Goal: Task Accomplishment & Management: Manage account settings

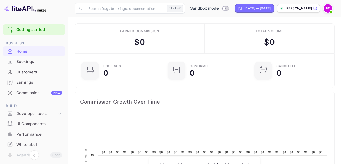
scroll to position [81, 79]
click at [58, 114] on icon at bounding box center [59, 114] width 3 height 2
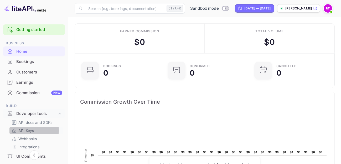
click at [28, 130] on p "API Keys" at bounding box center [26, 131] width 16 height 6
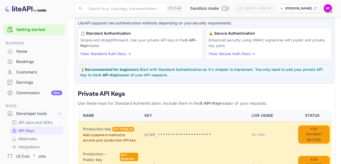
scroll to position [26, 0]
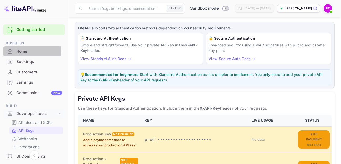
click at [25, 52] on div "Home" at bounding box center [39, 52] width 46 height 6
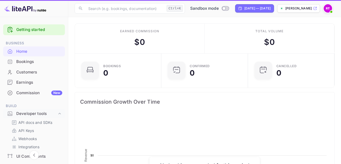
scroll to position [5, 5]
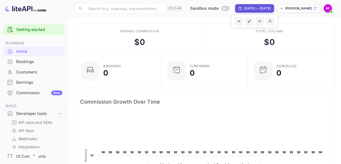
click at [315, 8] on icon at bounding box center [316, 9] width 4 height 4
click at [330, 8] on img at bounding box center [328, 8] width 8 height 8
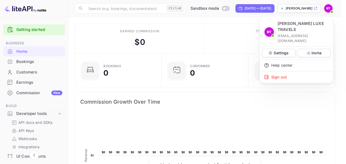
click at [330, 8] on div at bounding box center [173, 82] width 346 height 164
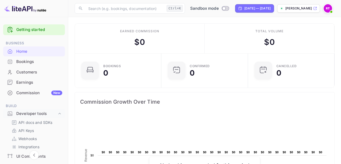
click at [291, 8] on p "[PERSON_NAME]-luxe-travels-xhb..." at bounding box center [299, 8] width 27 height 5
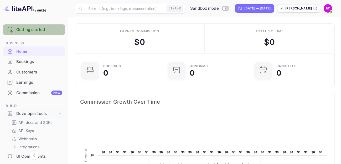
click at [37, 28] on link "Getting started" at bounding box center [39, 30] width 46 height 6
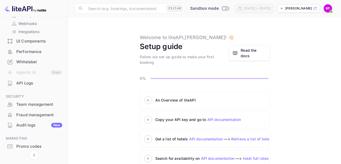
scroll to position [132, 0]
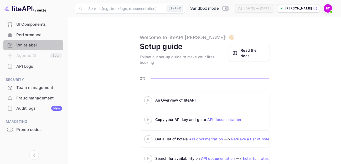
click at [33, 46] on div "Whitelabel" at bounding box center [39, 45] width 46 height 6
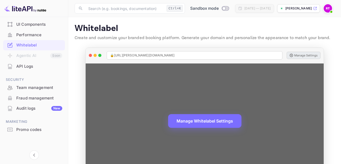
click at [298, 56] on button "Manage Settings" at bounding box center [304, 55] width 34 height 7
